Goal: Information Seeking & Learning: Learn about a topic

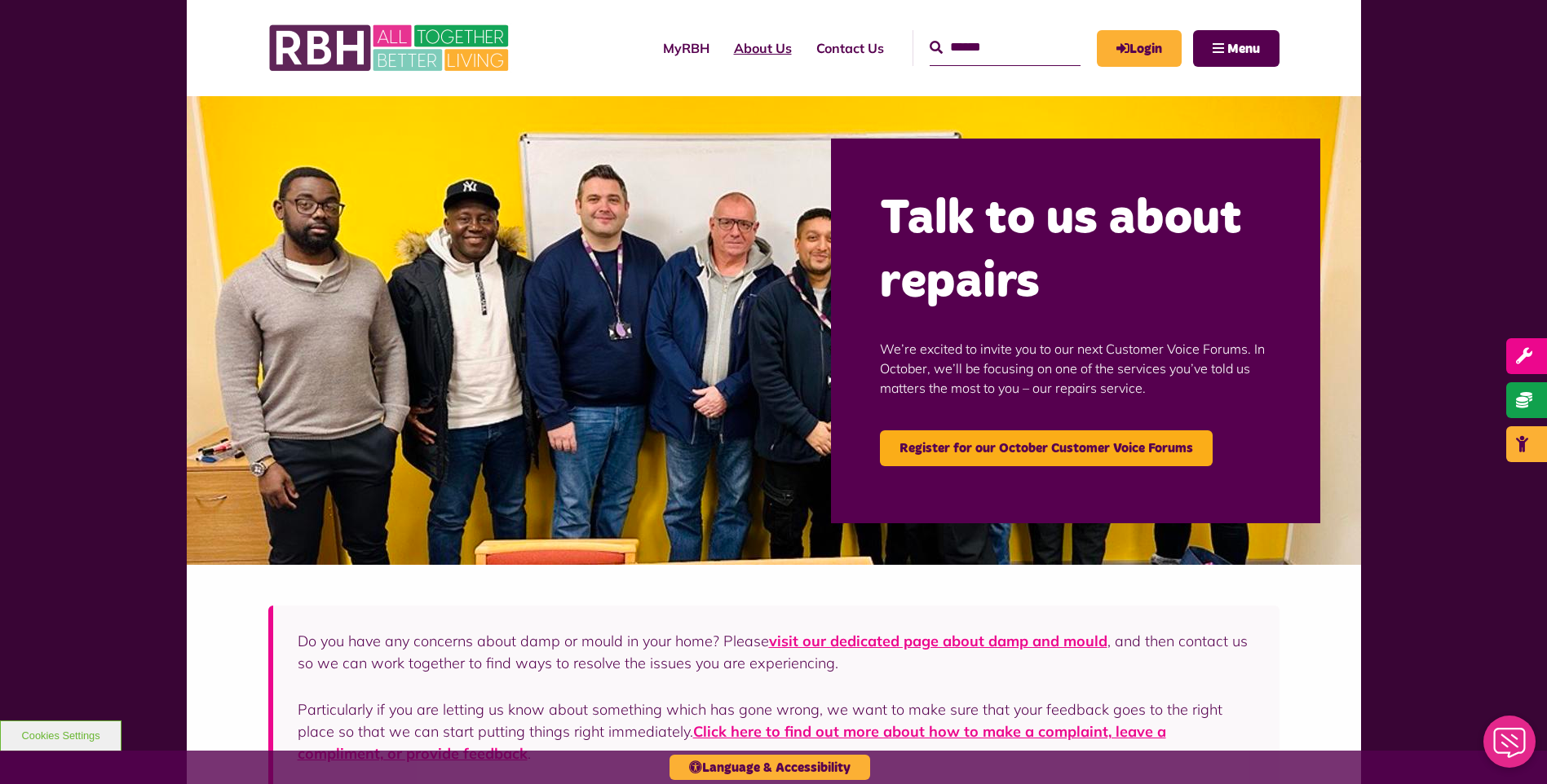
click at [728, 49] on link "About Us" at bounding box center [763, 48] width 83 height 44
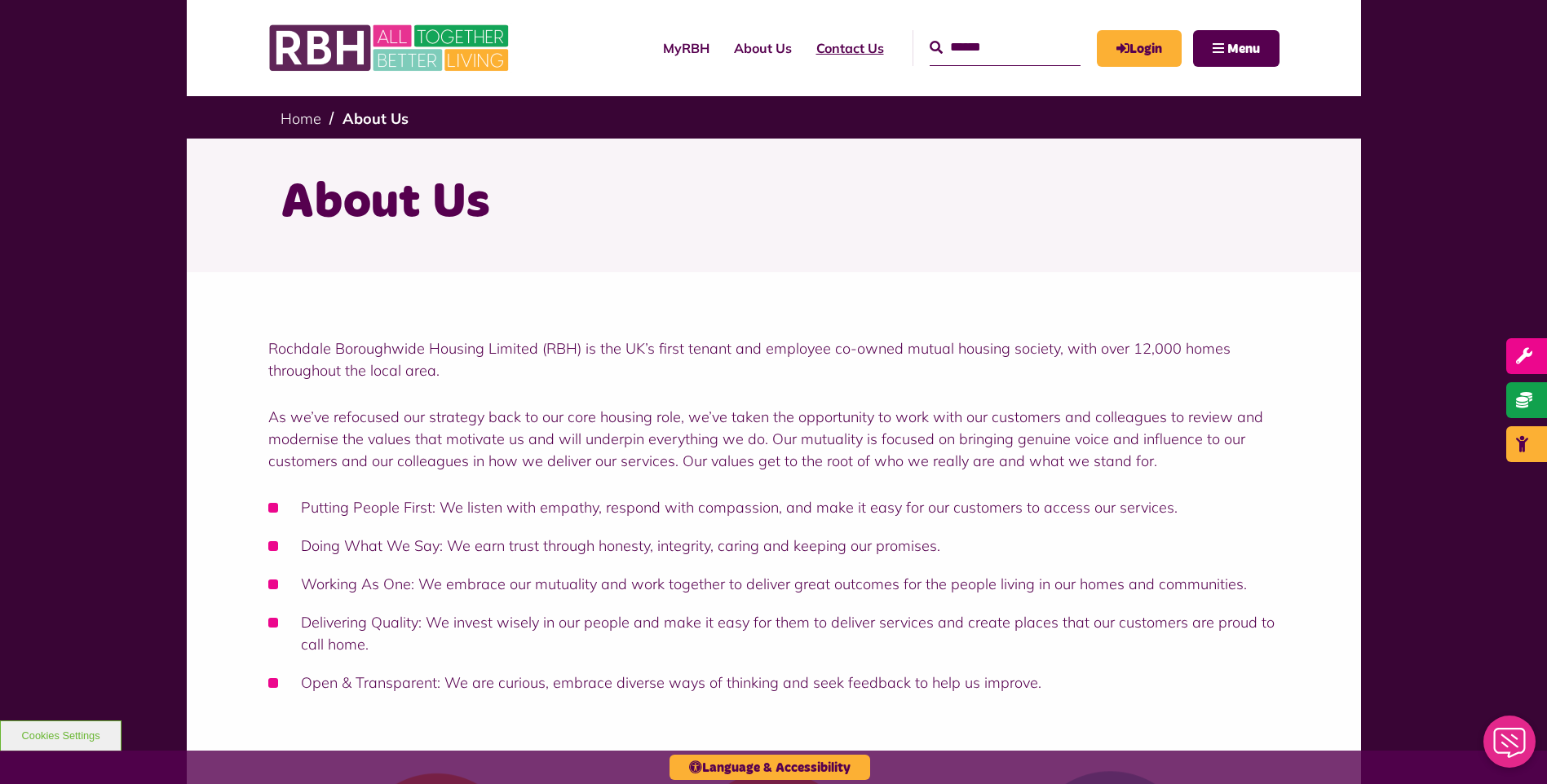
click at [804, 49] on link "Contact Us" at bounding box center [850, 48] width 93 height 44
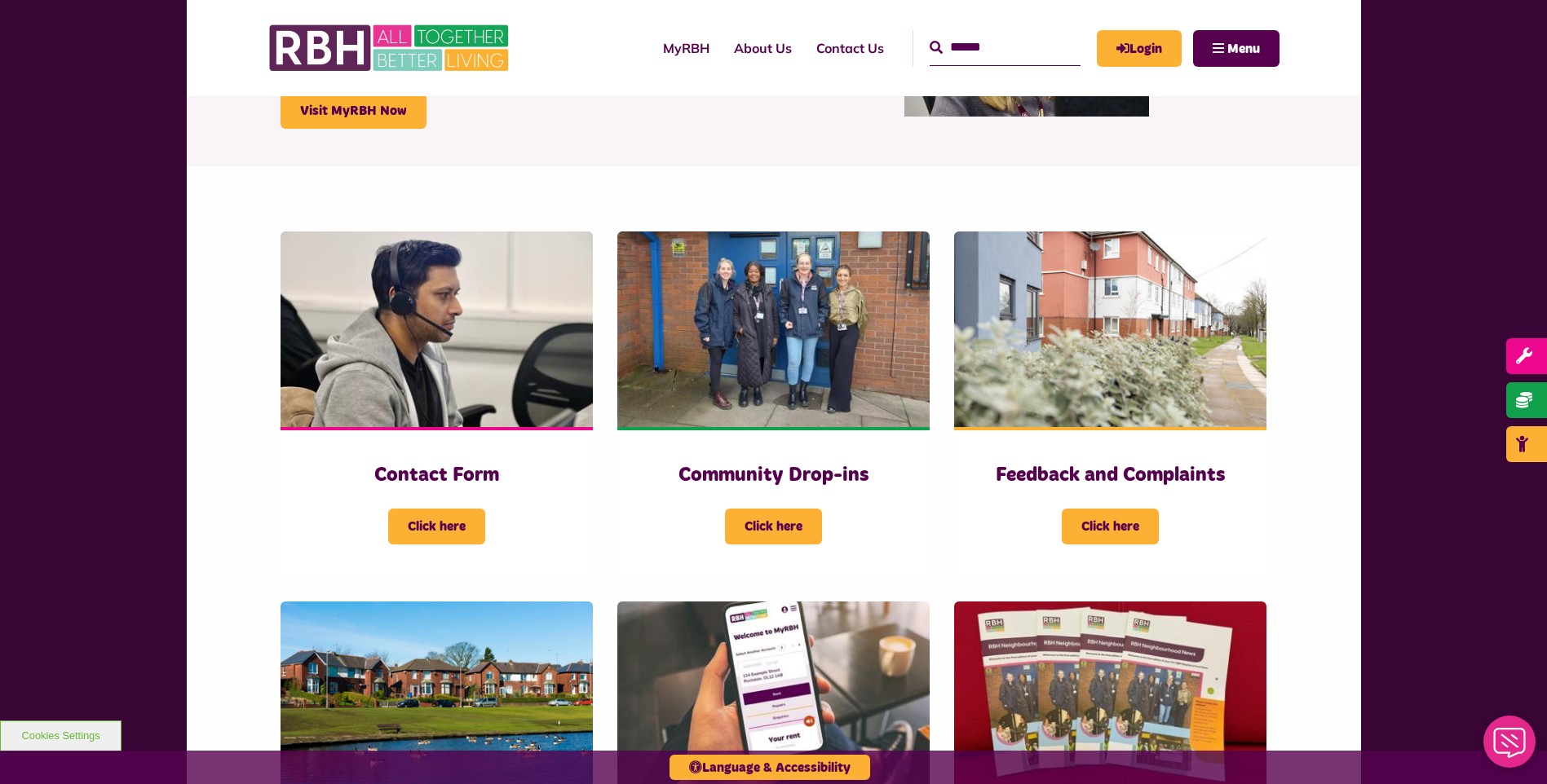
scroll to position [244, 0]
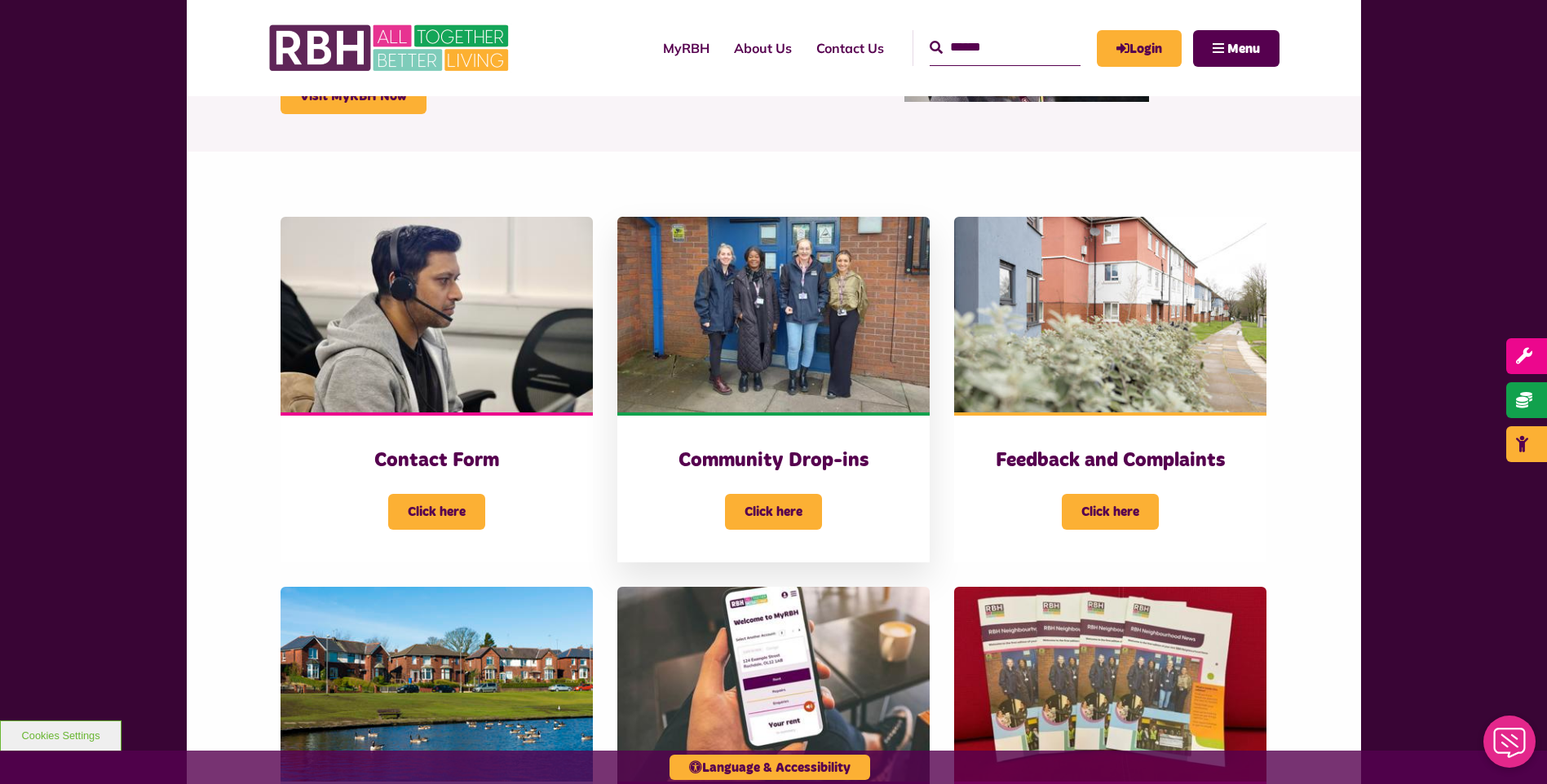
click at [734, 280] on img at bounding box center [774, 314] width 313 height 196
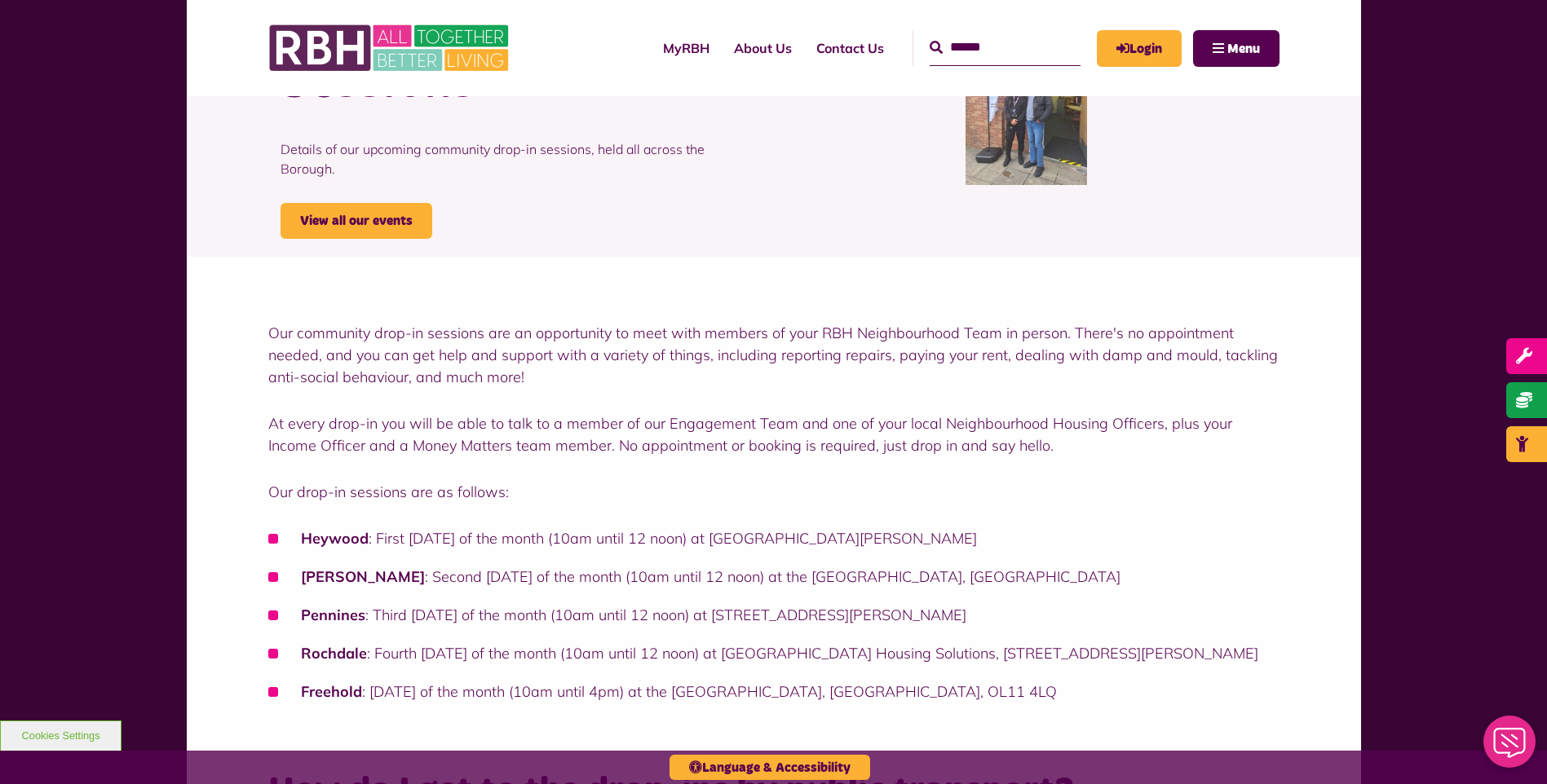
scroll to position [163, 0]
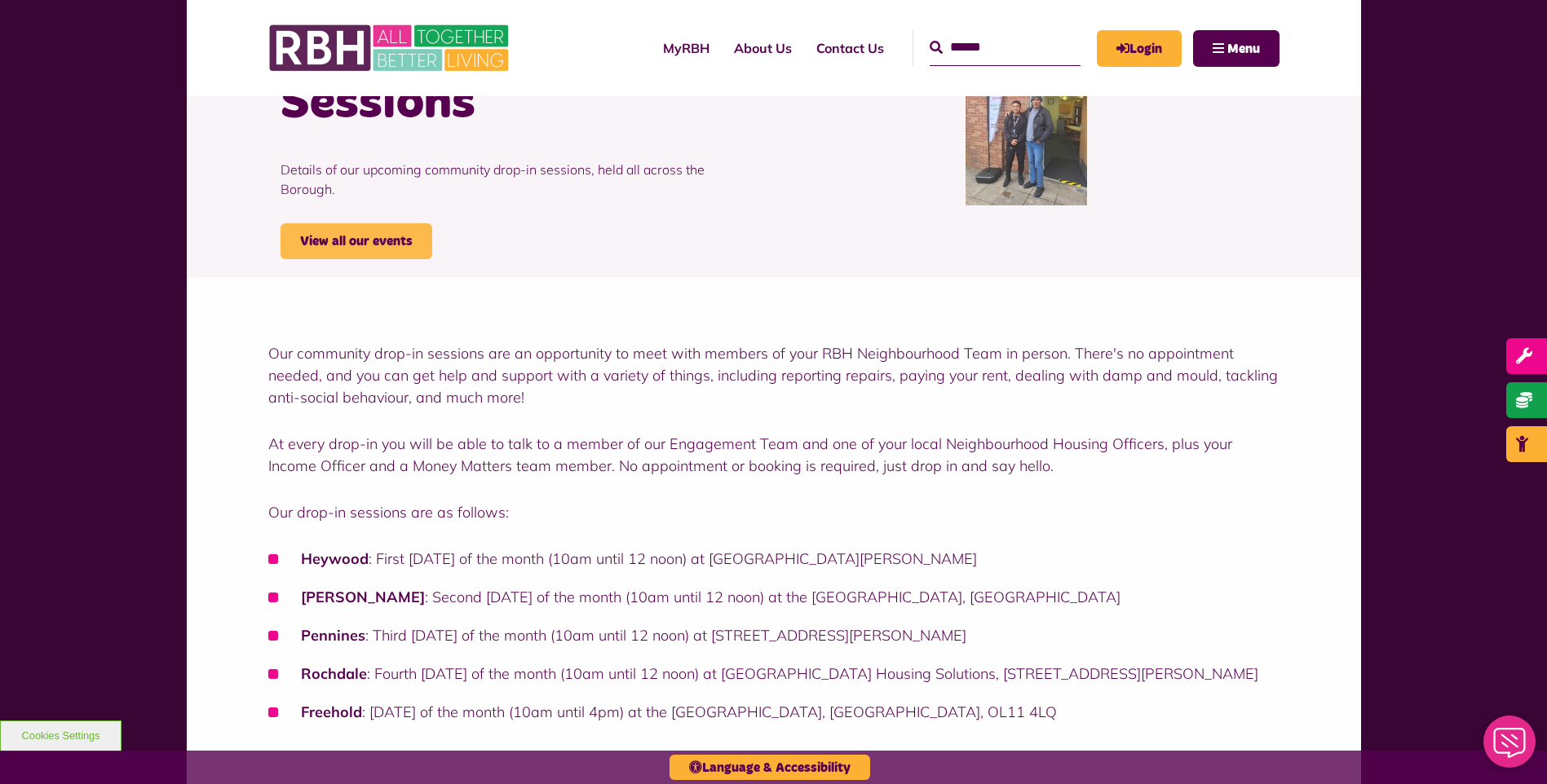
click at [403, 224] on link "View all our events" at bounding box center [356, 242] width 152 height 36
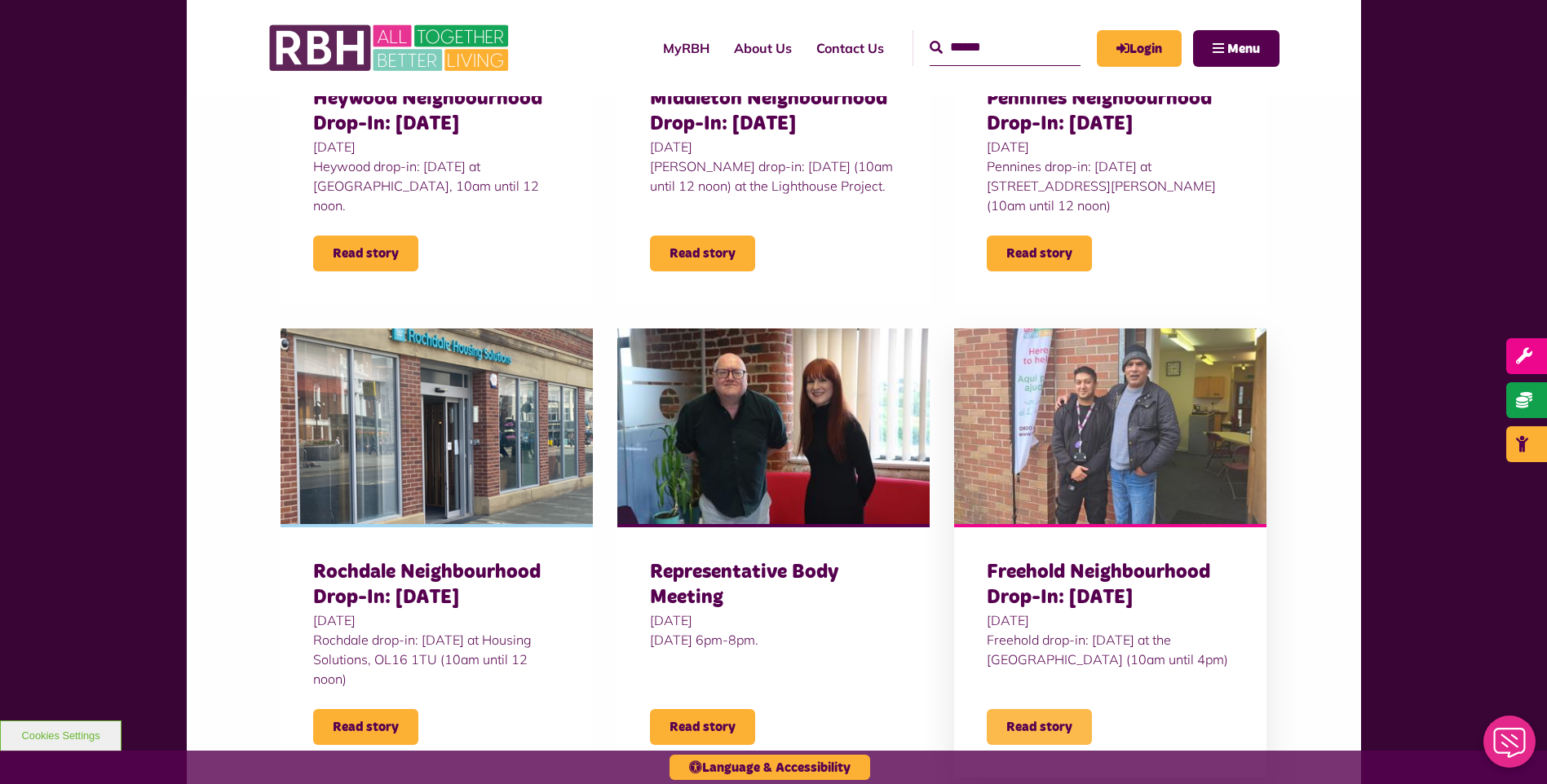
scroll to position [652, 0]
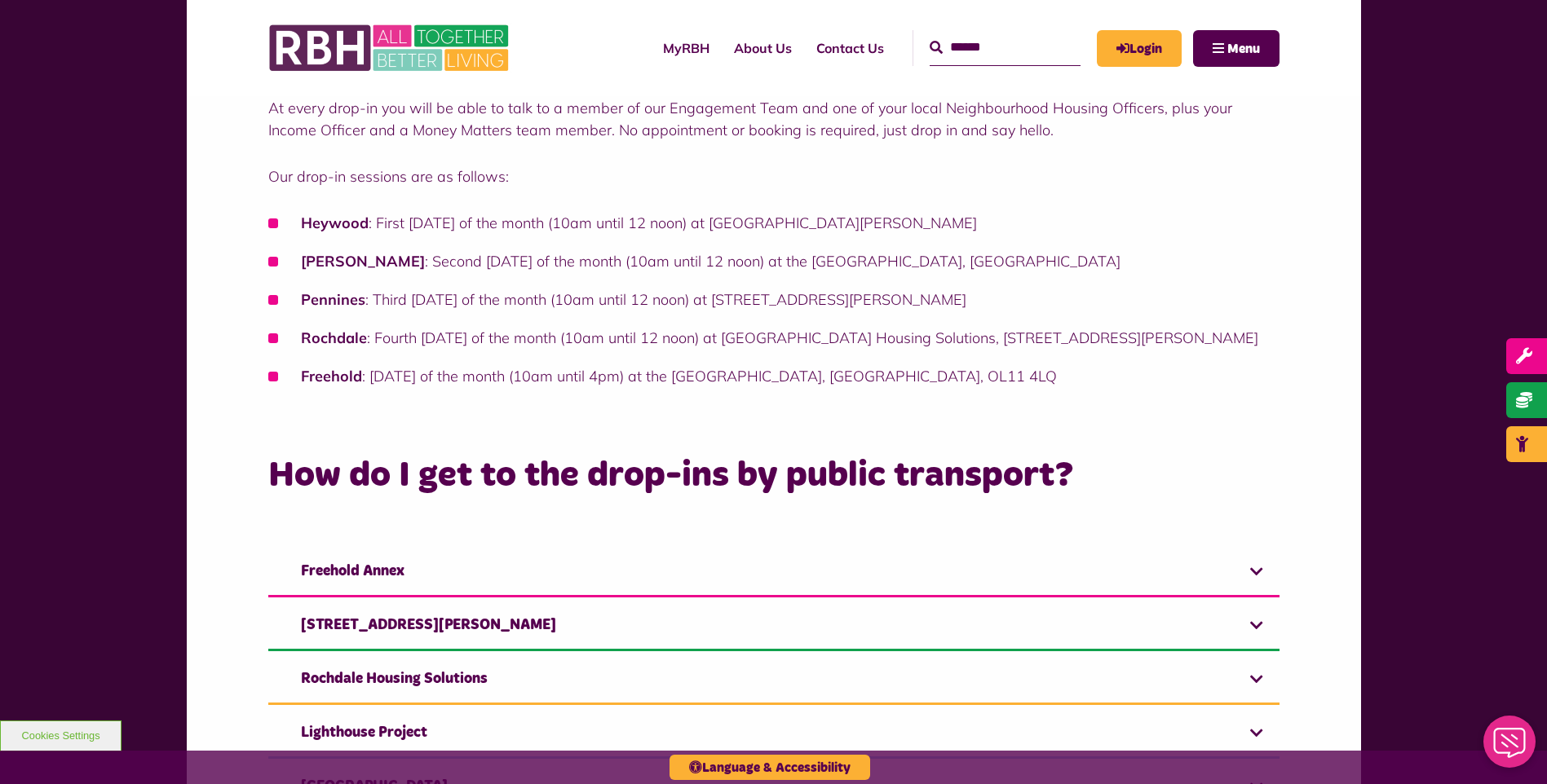
scroll to position [652, 0]
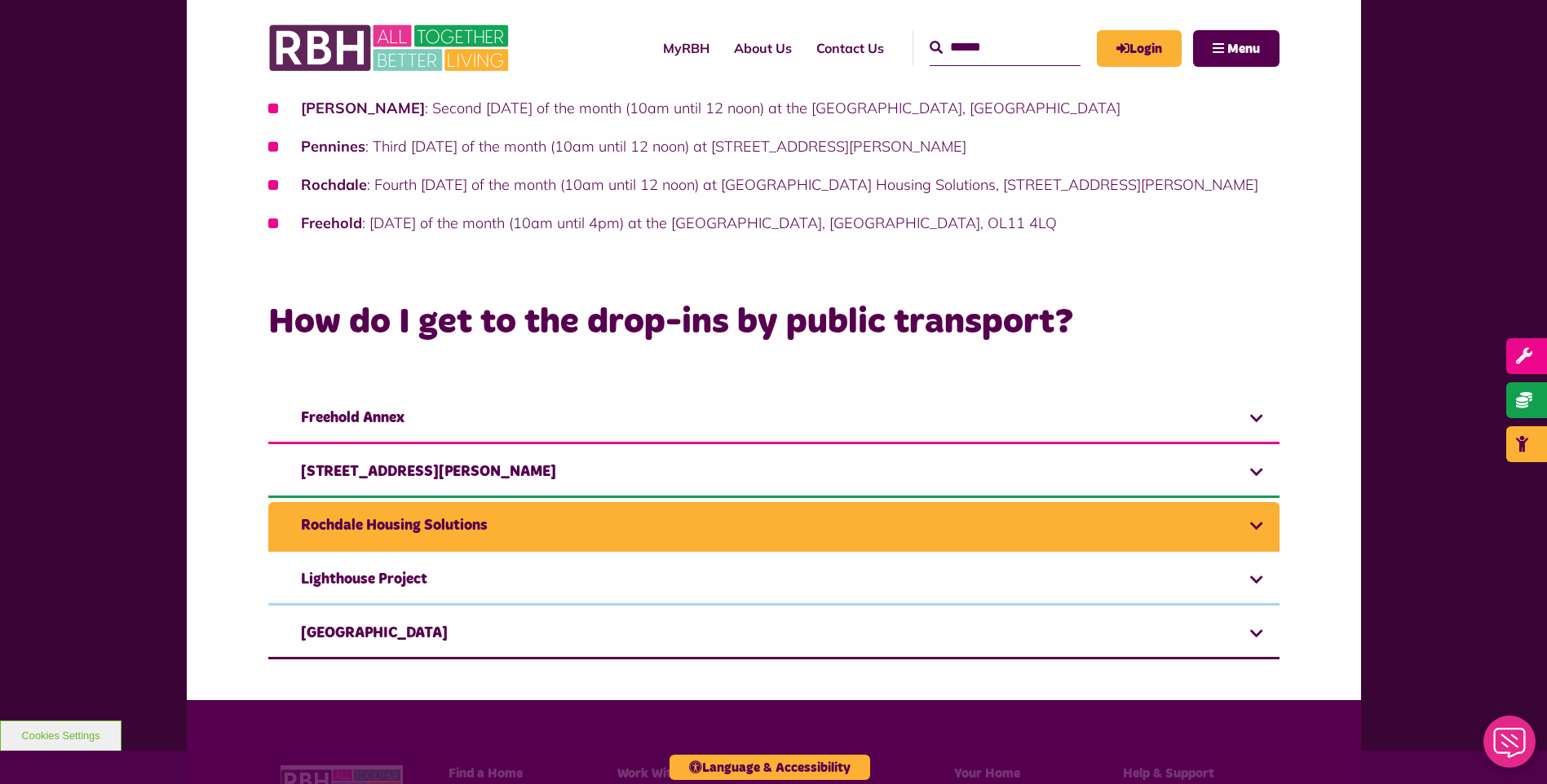
click at [790, 526] on link "Rochdale Housing Solutions" at bounding box center [774, 526] width 1011 height 49
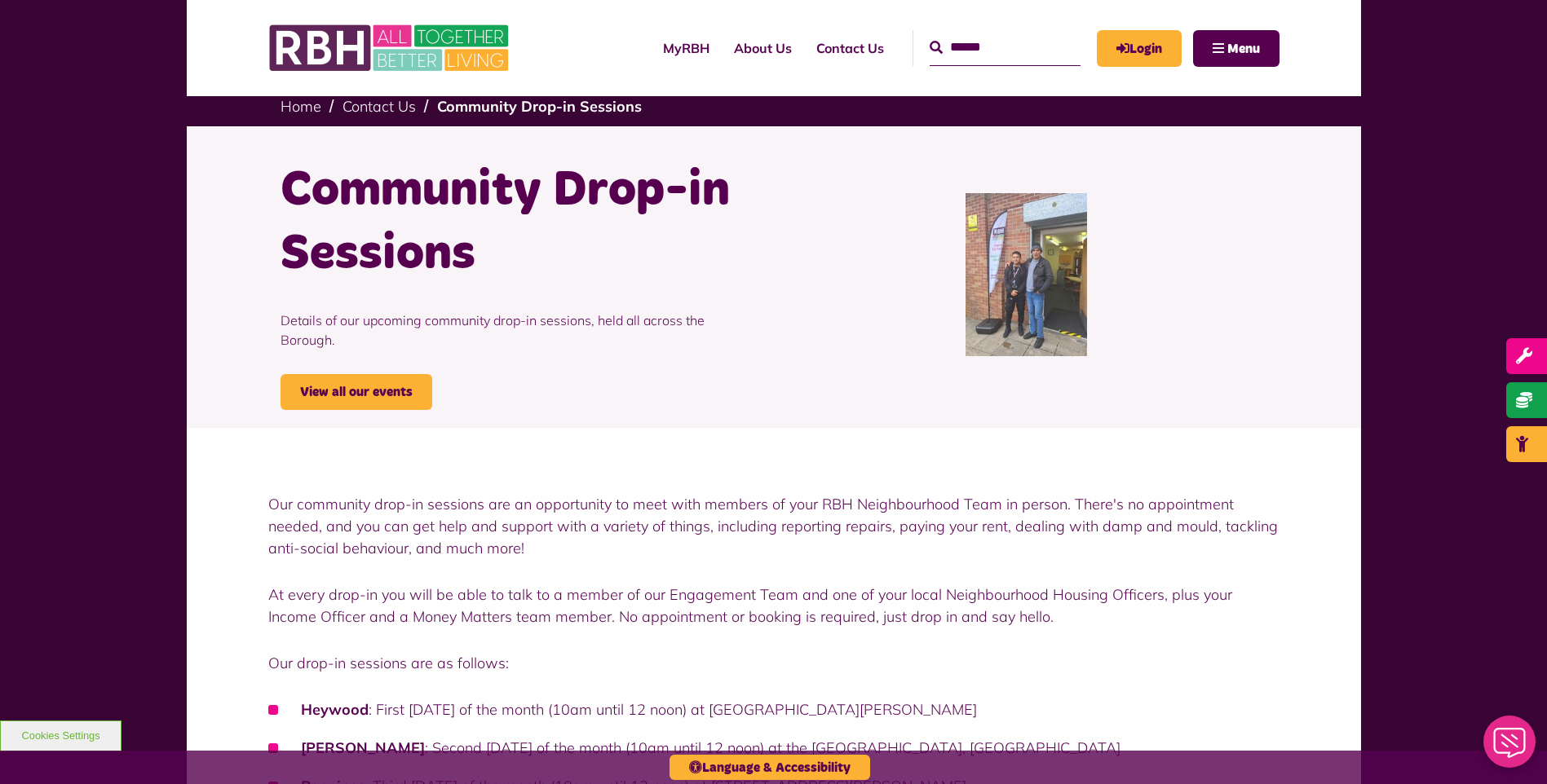
scroll to position [0, 0]
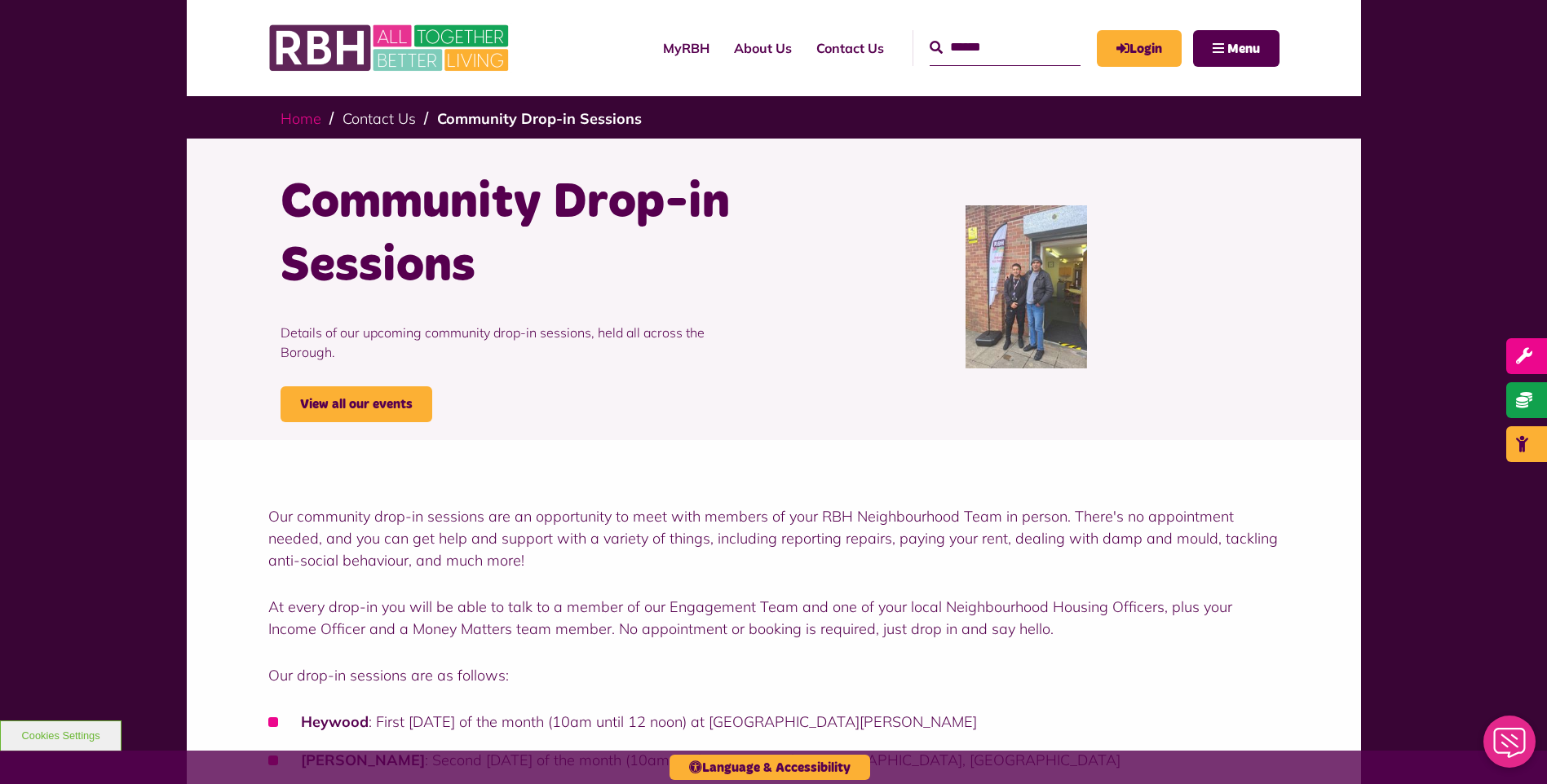
click at [305, 121] on link "Home" at bounding box center [300, 119] width 40 height 19
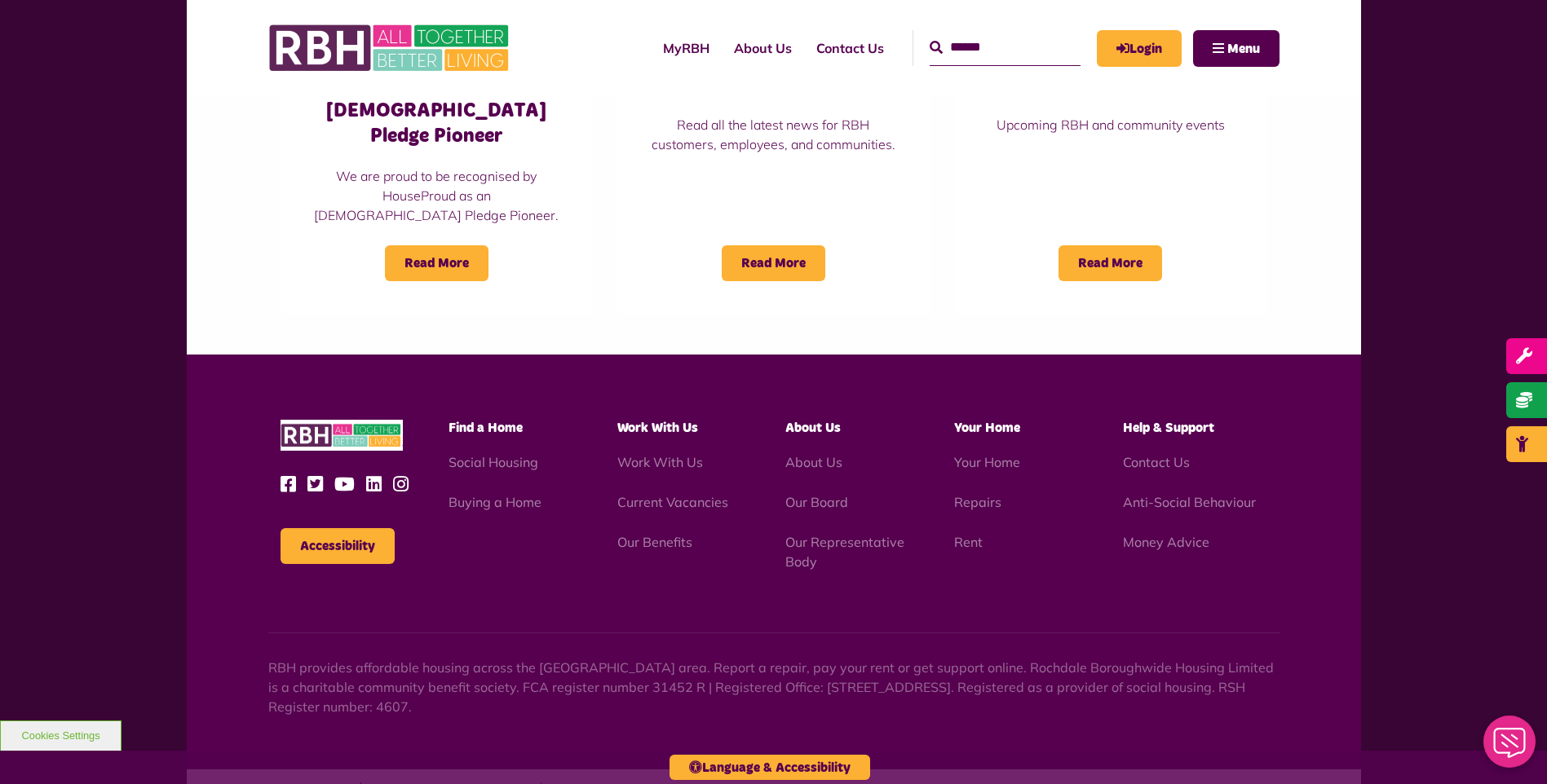
scroll to position [1386, 0]
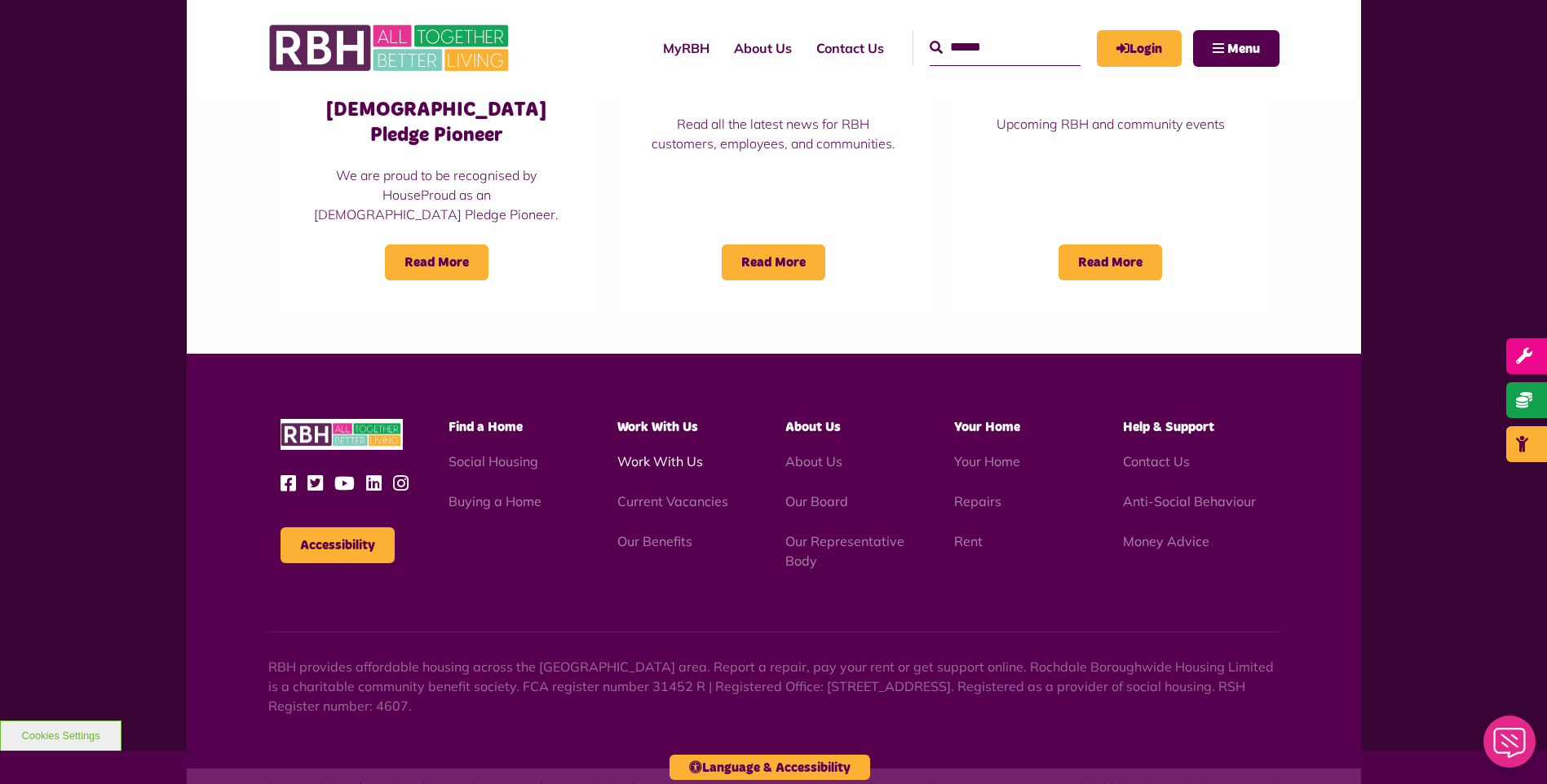
click at [668, 454] on link "Work With Us" at bounding box center [659, 462] width 85 height 16
click at [636, 533] on link "Our Benefits" at bounding box center [654, 542] width 75 height 16
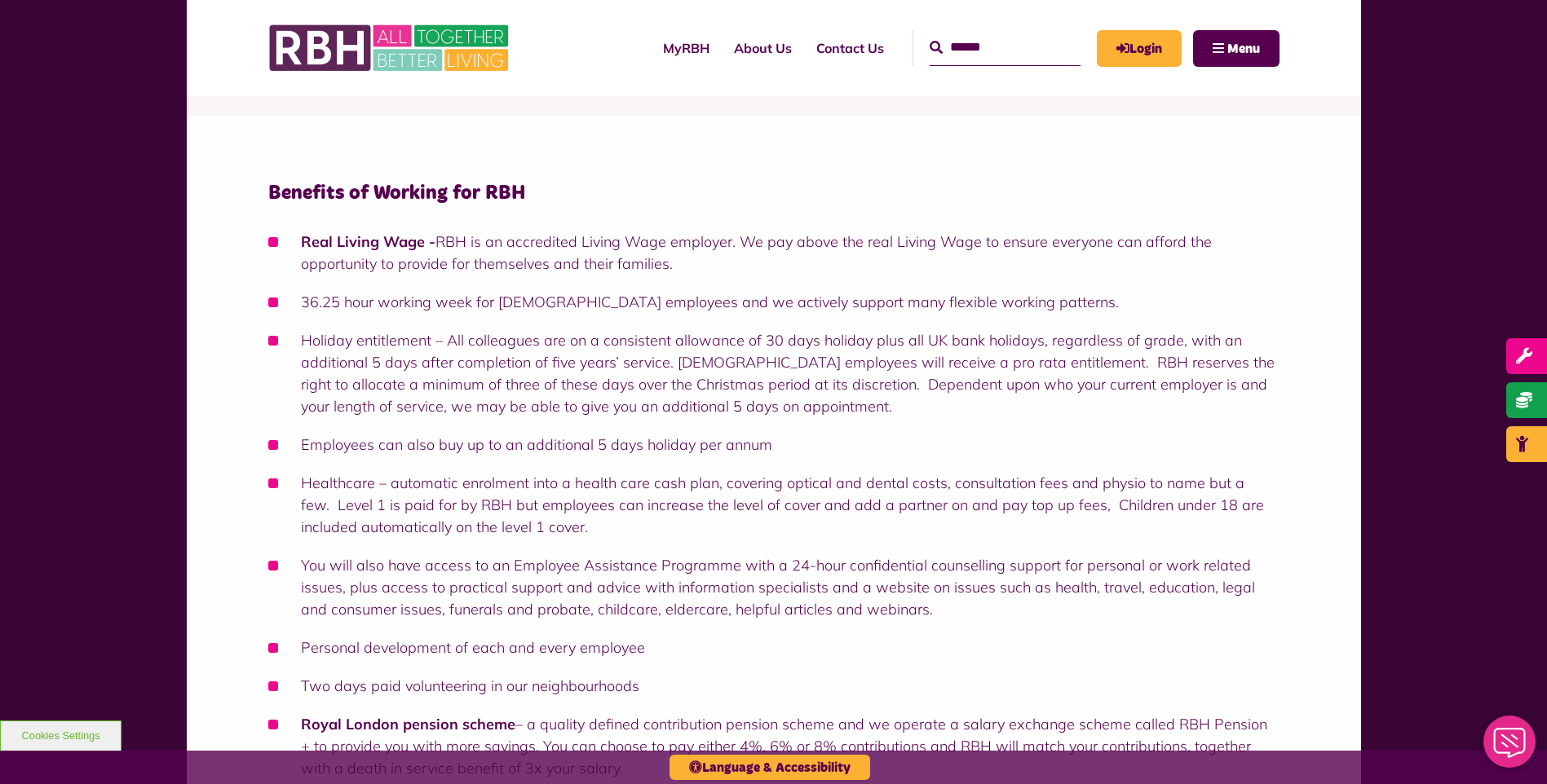
scroll to position [244, 0]
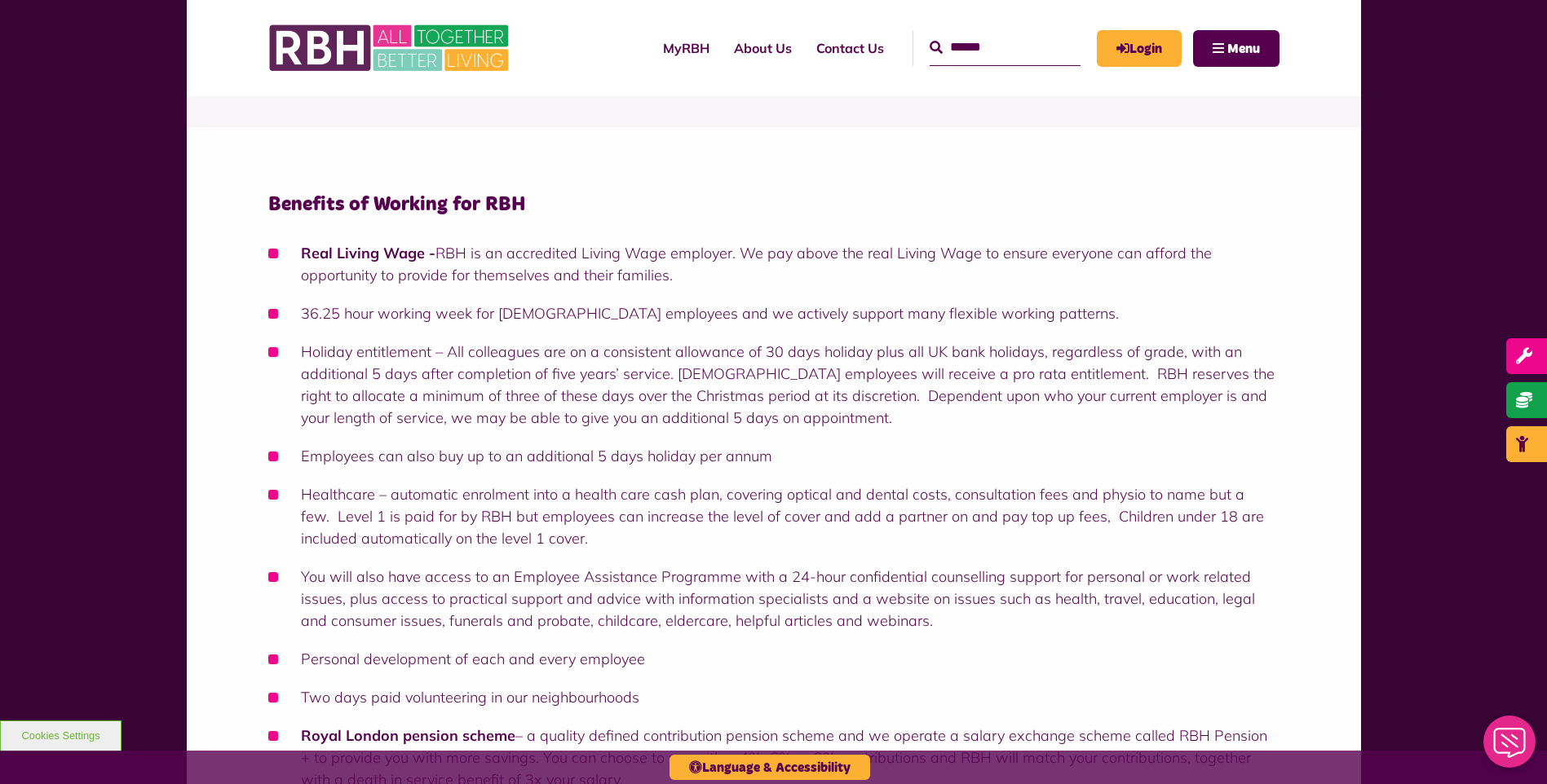
drag, startPoint x: 699, startPoint y: 544, endPoint x: 529, endPoint y: 545, distance: 170.0
click at [529, 545] on li "Healthcare – automatic enrolment into a health care cash plan, covering optical…" at bounding box center [774, 516] width 1011 height 66
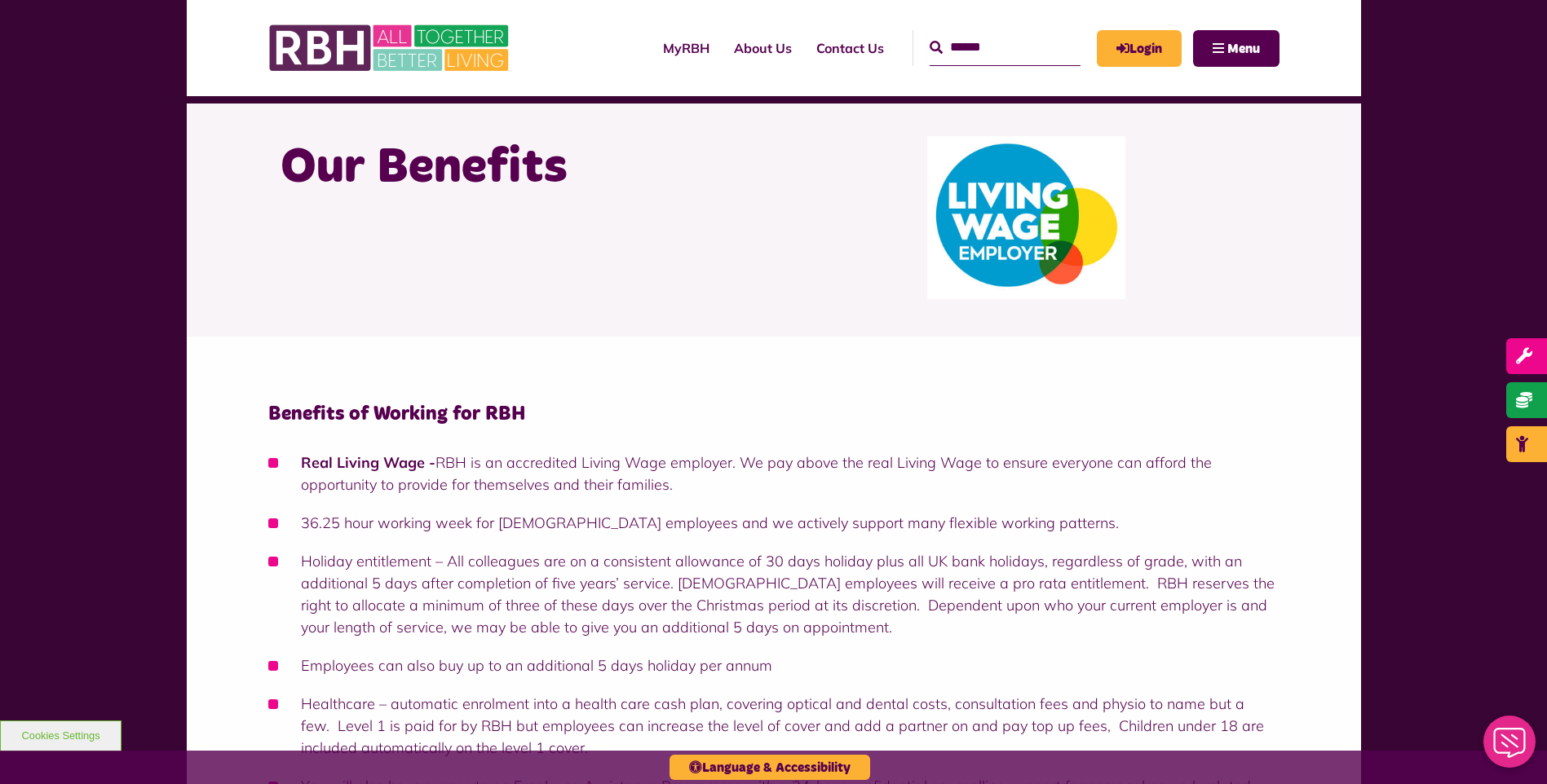
scroll to position [0, 0]
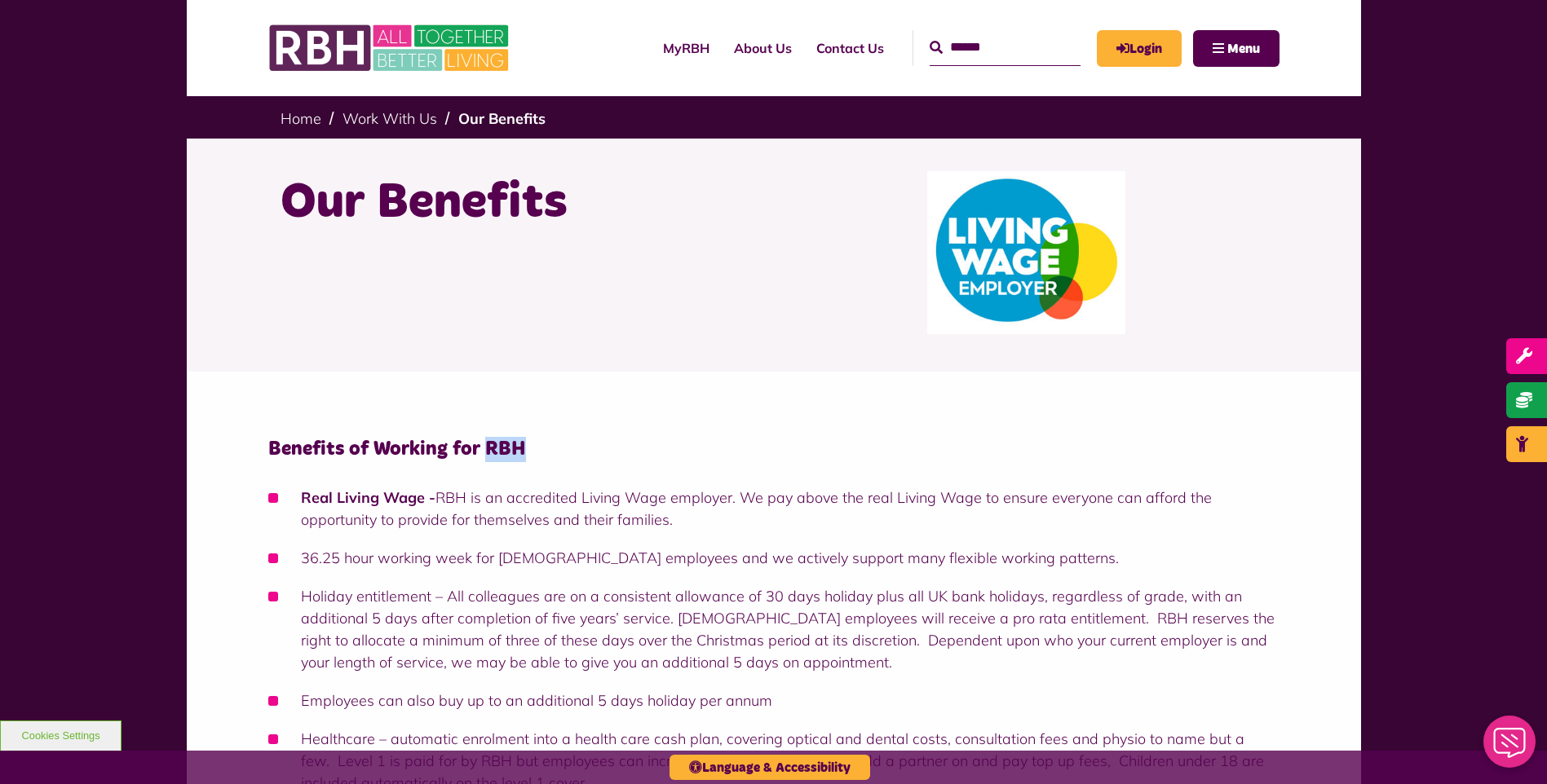
drag, startPoint x: 522, startPoint y: 450, endPoint x: 484, endPoint y: 446, distance: 38.2
click at [484, 446] on h4 "Benefits of Working for RBH" at bounding box center [774, 449] width 1011 height 25
